Goal: Information Seeking & Learning: Learn about a topic

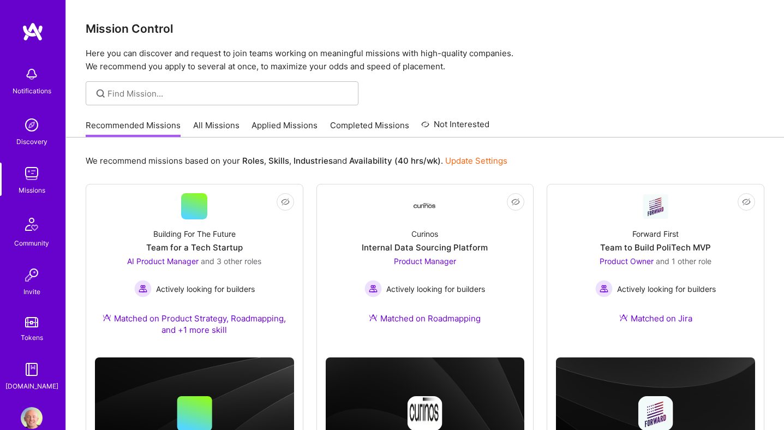
click at [213, 123] on link "All Missions" at bounding box center [216, 129] width 46 height 18
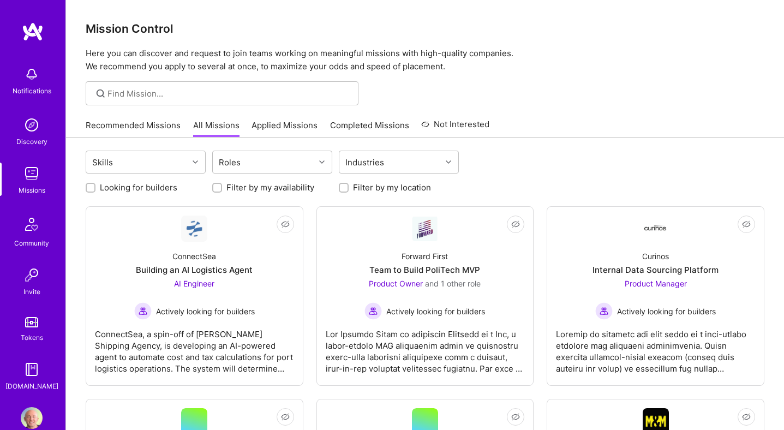
click at [166, 186] on label "Looking for builders" at bounding box center [138, 187] width 77 height 11
click at [96, 186] on input "Looking for builders" at bounding box center [92, 188] width 8 height 8
checkbox input "true"
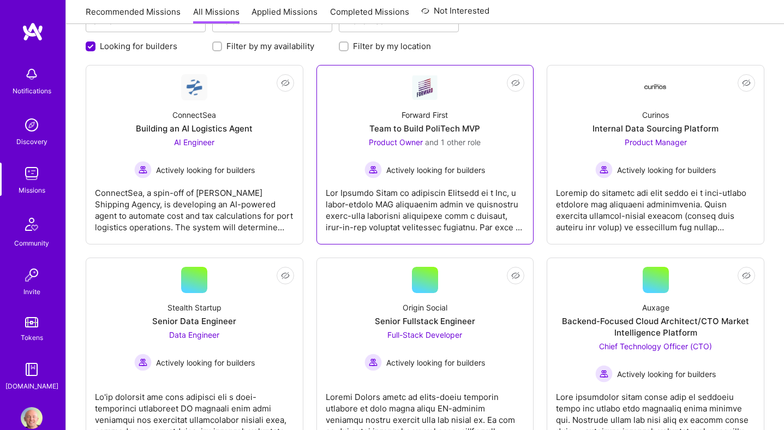
scroll to position [144, 0]
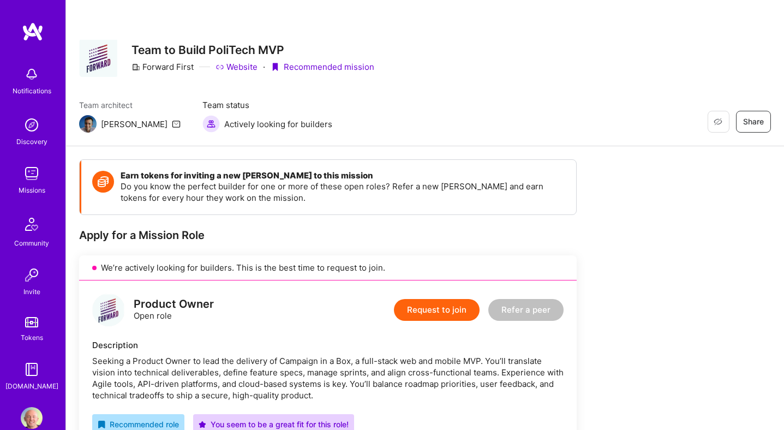
click at [235, 67] on link "Website" at bounding box center [237, 66] width 42 height 11
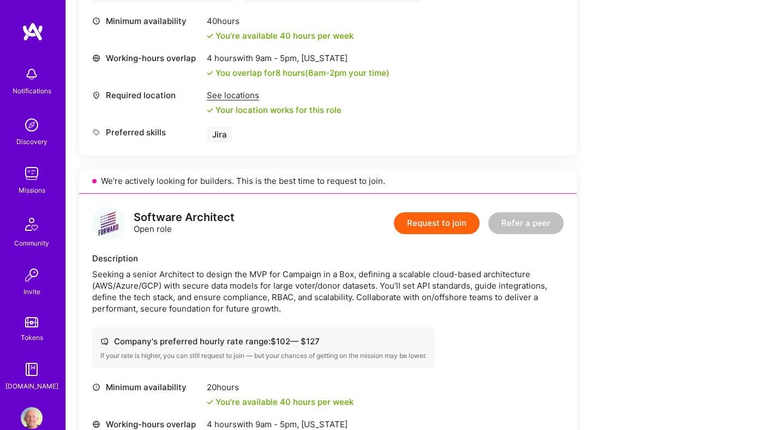
scroll to position [476, 0]
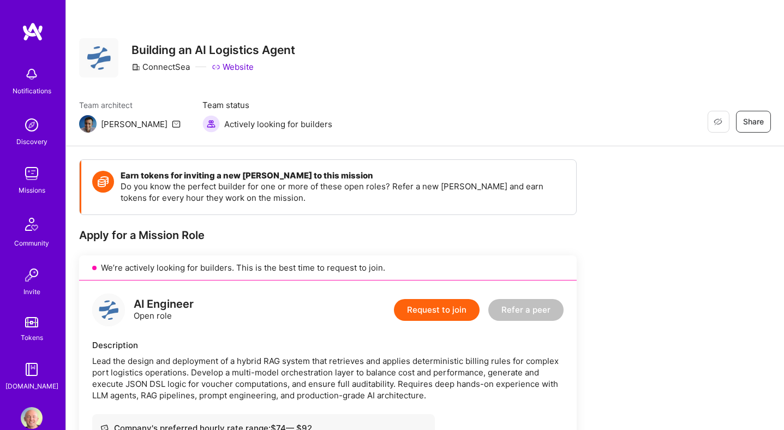
click at [232, 66] on link "Website" at bounding box center [233, 66] width 42 height 11
